Goal: Navigation & Orientation: Understand site structure

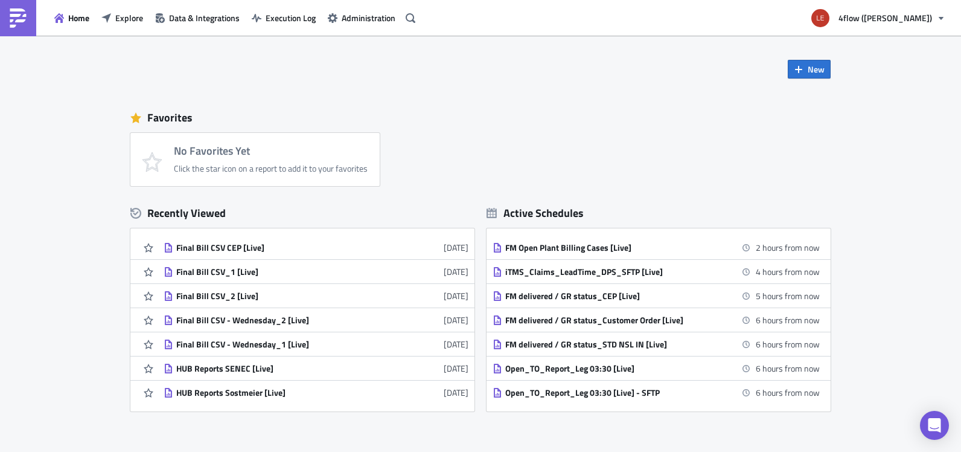
drag, startPoint x: 498, startPoint y: 146, endPoint x: 496, endPoint y: 165, distance: 20.1
click at [498, 155] on div "No Favorites Yet Click the star icon on a report to add it to your favorites" at bounding box center [486, 159] width 713 height 53
click at [649, 108] on div "Favorites No Favorites Yet Click the star icon on a report to add it to your fa…" at bounding box center [480, 144] width 701 height 83
click at [588, 135] on div "No Favorites Yet Click the star icon on a report to add it to your favorites" at bounding box center [486, 159] width 713 height 53
click at [588, 136] on div "No Favorites Yet Click the star icon on a report to add it to your favorites" at bounding box center [486, 159] width 713 height 53
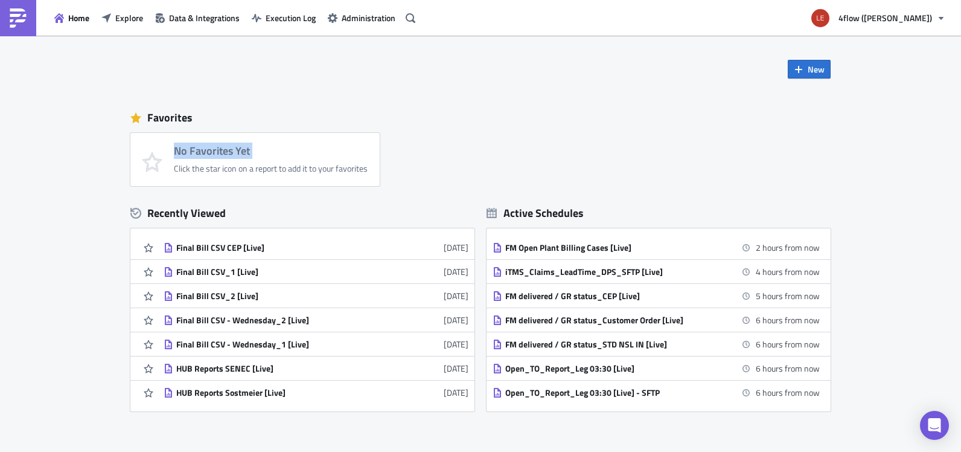
click at [589, 138] on div "No Favorites Yet Click the star icon on a report to add it to your favorites" at bounding box center [486, 159] width 713 height 53
click at [589, 139] on div "No Favorites Yet Click the star icon on a report to add it to your favorites" at bounding box center [486, 159] width 713 height 53
click at [470, 150] on div "No Favorites Yet Click the star icon on a report to add it to your favorites" at bounding box center [486, 159] width 713 height 53
click at [342, 158] on div "No Favorites Yet Click the star icon on a report to add it to your favorites" at bounding box center [271, 159] width 194 height 29
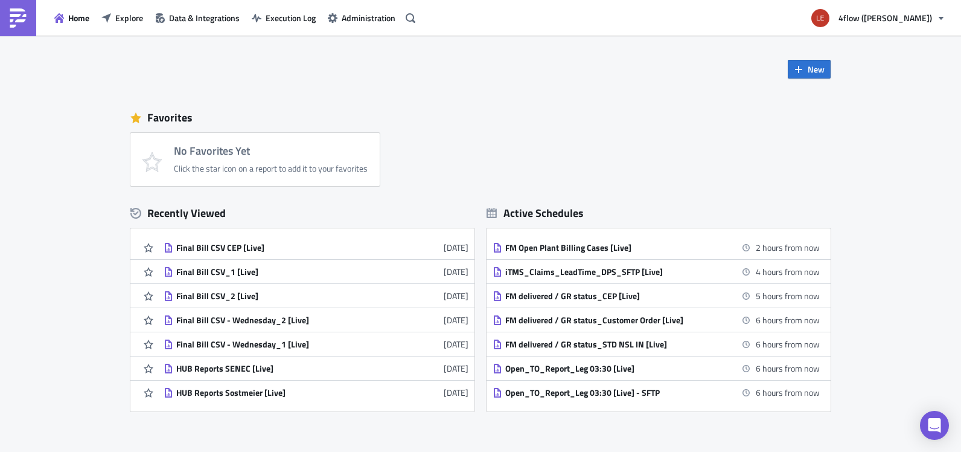
click at [315, 145] on h4 "No Favorites Yet" at bounding box center [271, 151] width 194 height 12
